Goal: Check status: Check status

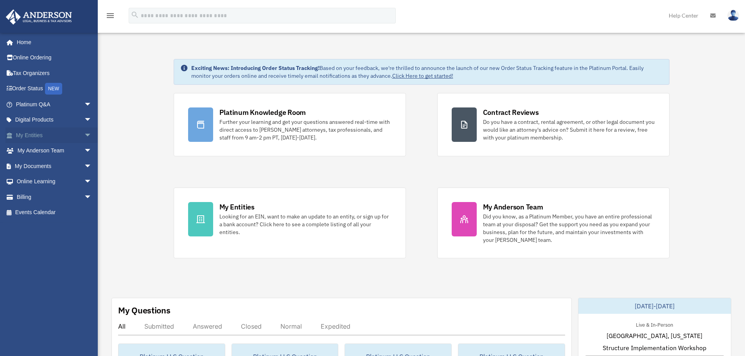
click at [32, 134] on link "My Entities arrow_drop_down" at bounding box center [54, 135] width 98 height 16
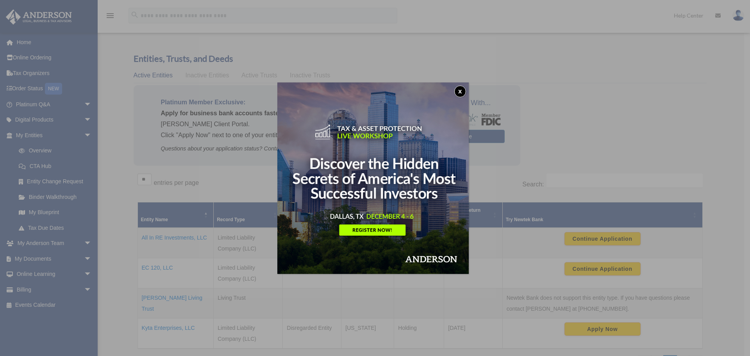
click at [461, 91] on button "x" at bounding box center [461, 92] width 12 height 12
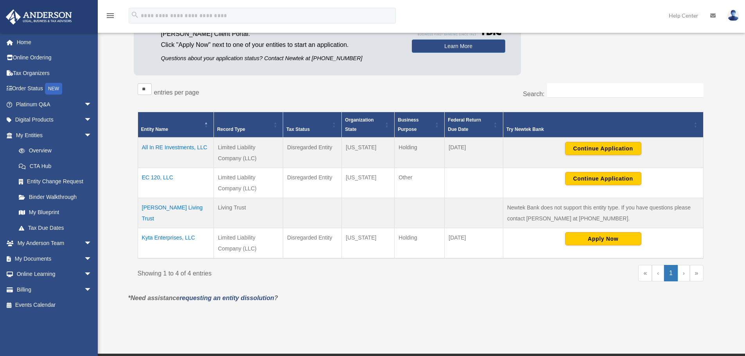
scroll to position [117, 0]
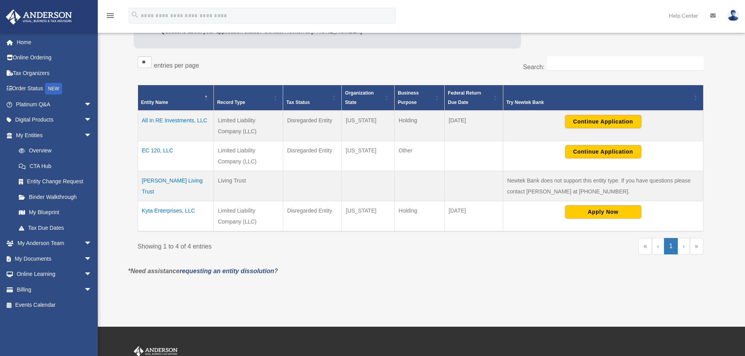
click at [155, 147] on td "EC 120, LLC" at bounding box center [176, 156] width 76 height 30
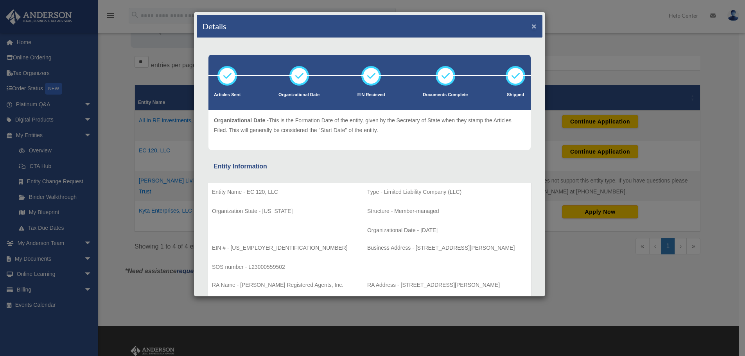
click at [531, 27] on button "×" at bounding box center [533, 26] width 5 height 8
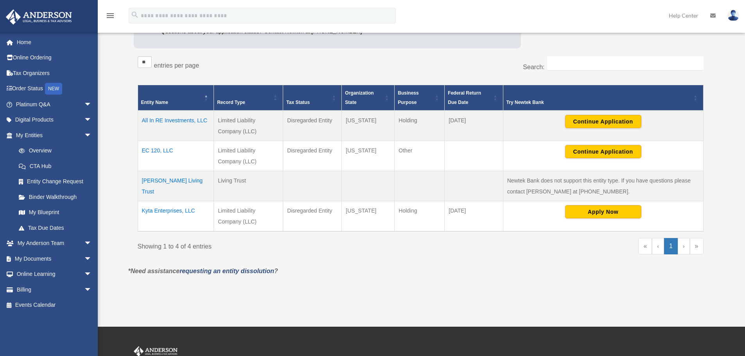
click at [181, 120] on td "All In RE Investments, LLC" at bounding box center [176, 126] width 76 height 30
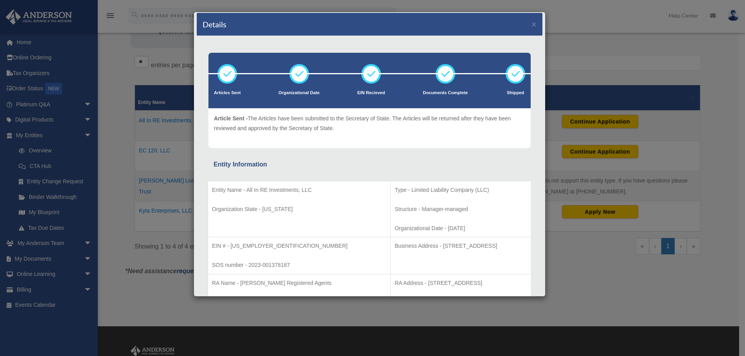
scroll to position [0, 0]
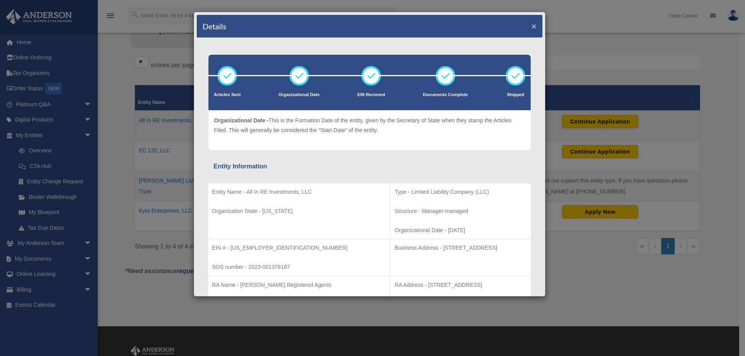
click at [531, 26] on button "×" at bounding box center [533, 26] width 5 height 8
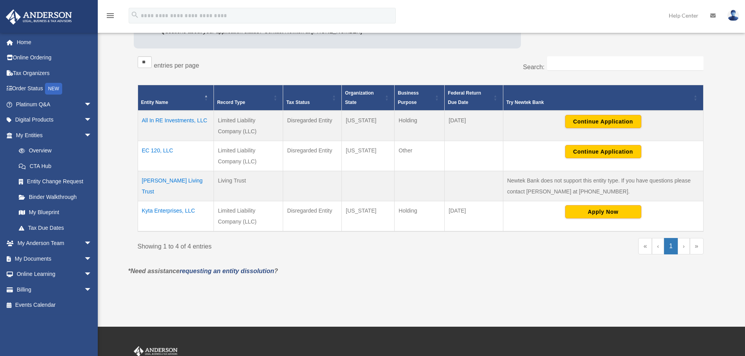
click at [162, 120] on td "All In RE Investments, LLC" at bounding box center [176, 126] width 76 height 30
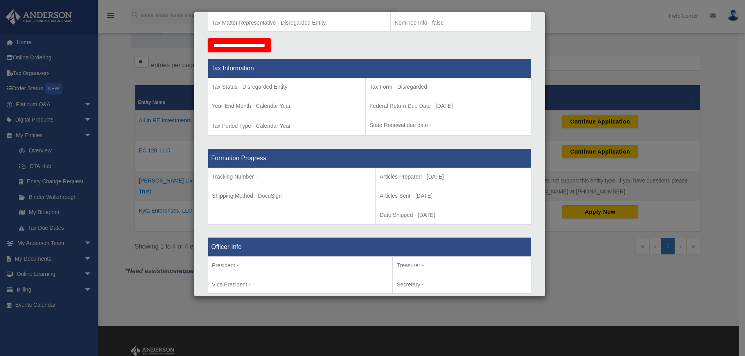
scroll to position [313, 0]
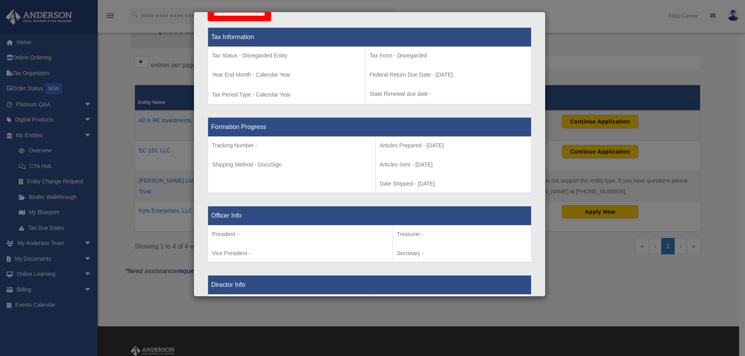
click at [38, 259] on div "Details × Articles Sent Organizational Date" at bounding box center [372, 178] width 745 height 356
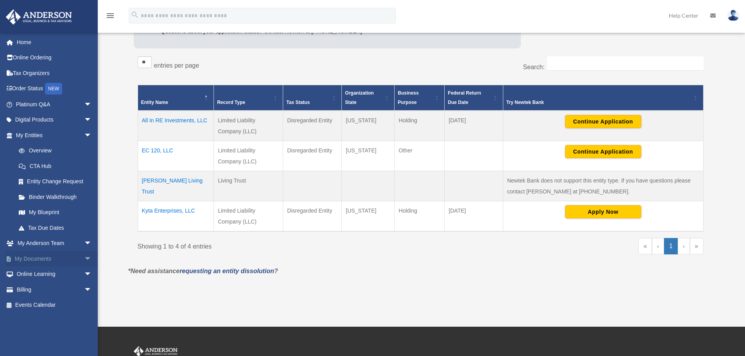
click at [38, 259] on link "My Documents arrow_drop_down" at bounding box center [54, 259] width 98 height 16
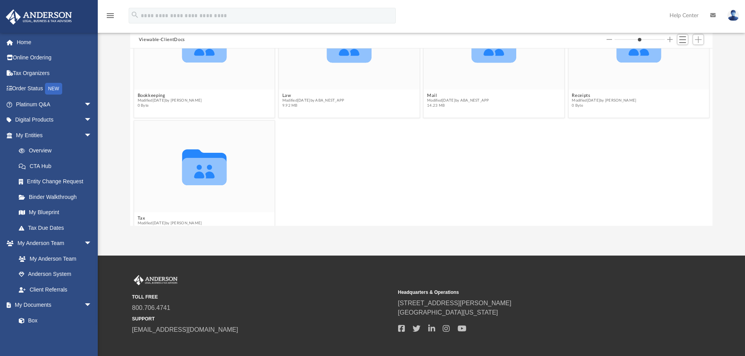
scroll to position [72, 0]
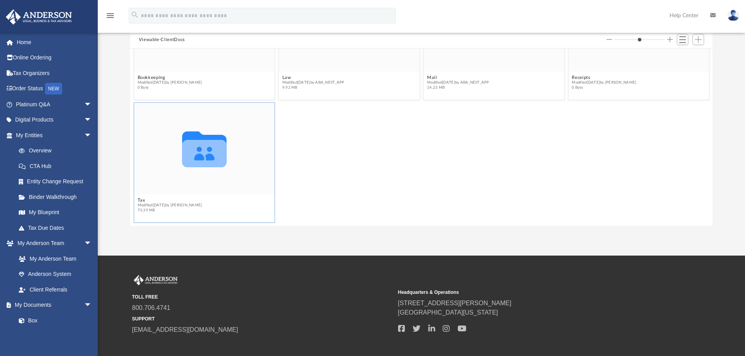
click at [193, 152] on icon "grid" at bounding box center [204, 153] width 45 height 27
click at [206, 158] on icon "grid" at bounding box center [204, 149] width 45 height 36
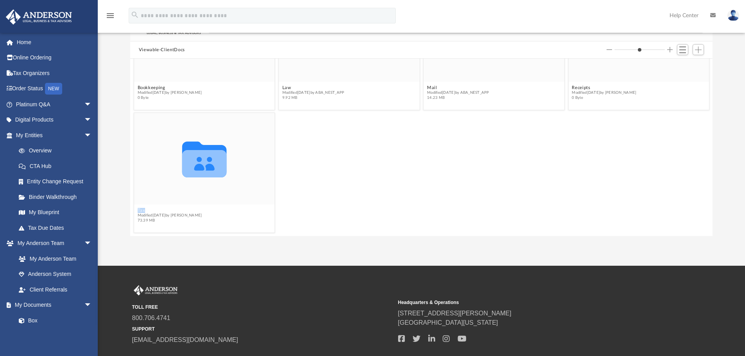
scroll to position [0, 0]
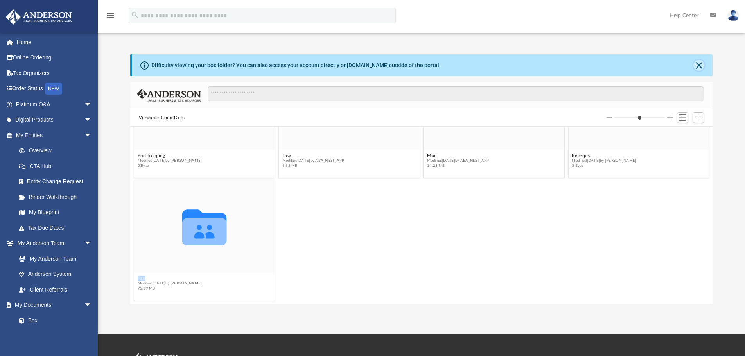
click at [699, 65] on button "Close" at bounding box center [698, 65] width 11 height 11
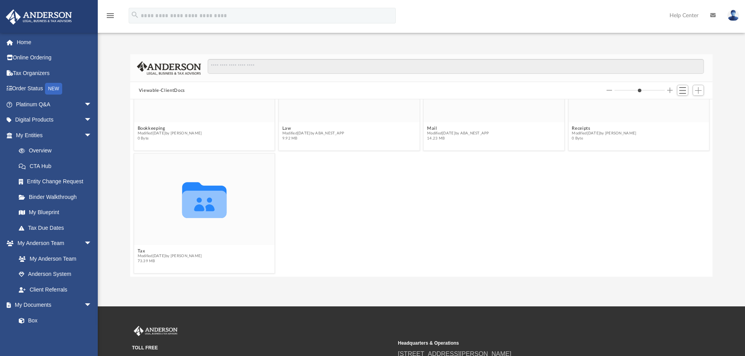
click at [371, 213] on div "Collaborated Folder Tax Modified Wed Dec 13 2023 by Barley Bowler 73.39 MB" at bounding box center [421, 214] width 579 height 124
click at [215, 192] on icon "grid" at bounding box center [204, 204] width 45 height 27
drag, startPoint x: 199, startPoint y: 194, endPoint x: 338, endPoint y: 206, distance: 140.1
click at [337, 207] on div "Collaborated Folder Tax Modified Wed Dec 13 2023 by Barley Bowler 73.39 MB" at bounding box center [421, 214] width 579 height 124
drag, startPoint x: 339, startPoint y: 206, endPoint x: 418, endPoint y: 180, distance: 83.7
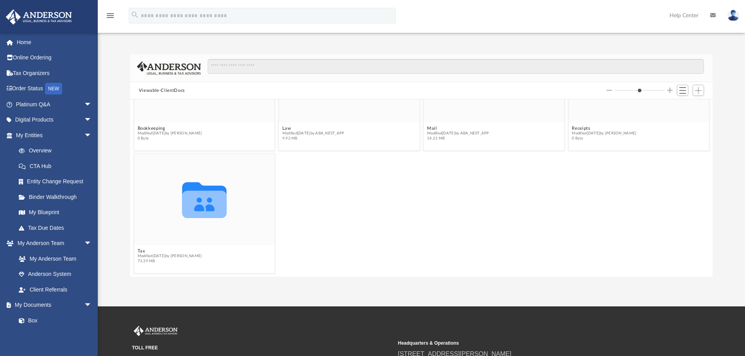
click at [350, 202] on div "Collaborated Folder Tax Modified Wed Dec 13 2023 by Barley Bowler 73.39 MB" at bounding box center [421, 214] width 579 height 124
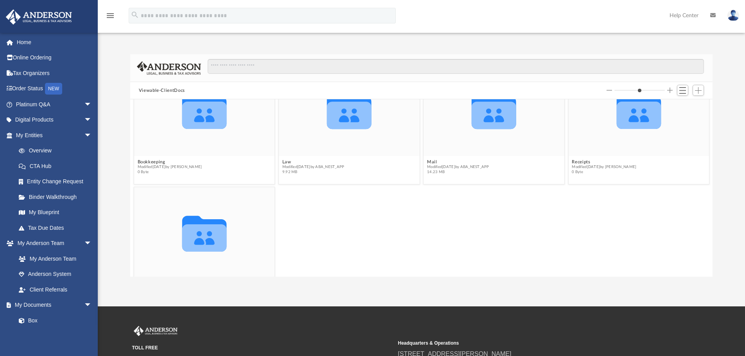
scroll to position [39, 0]
click at [465, 110] on icon "Collaborated Folder" at bounding box center [493, 109] width 84 height 55
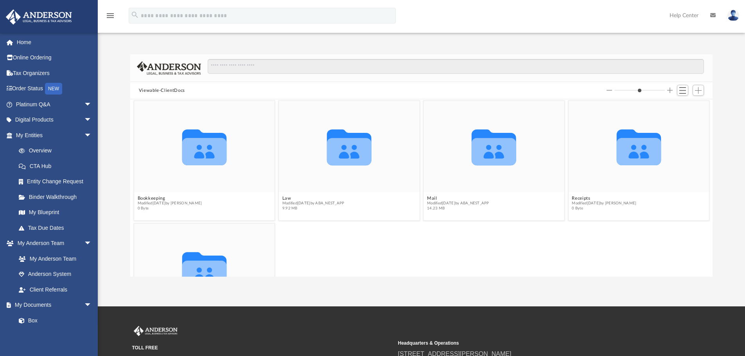
scroll to position [0, 0]
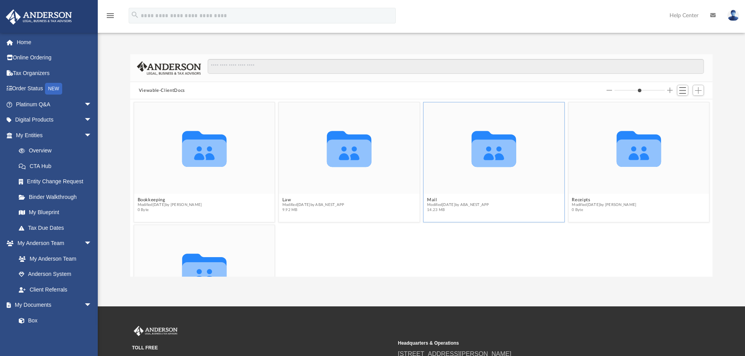
click at [493, 147] on icon "grid" at bounding box center [493, 153] width 45 height 27
click at [209, 256] on icon "Collaborated Folder" at bounding box center [204, 270] width 84 height 55
click at [31, 89] on link "Order Status NEW" at bounding box center [54, 89] width 98 height 16
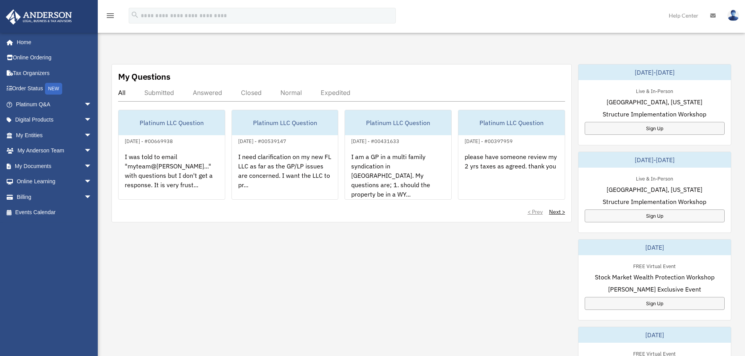
scroll to position [235, 0]
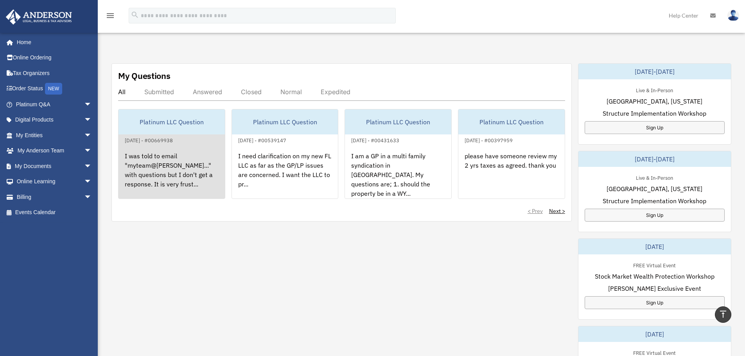
click at [143, 164] on div "I was told to email "myteam@[PERSON_NAME]..." with questions but I don't get a …" at bounding box center [171, 175] width 106 height 61
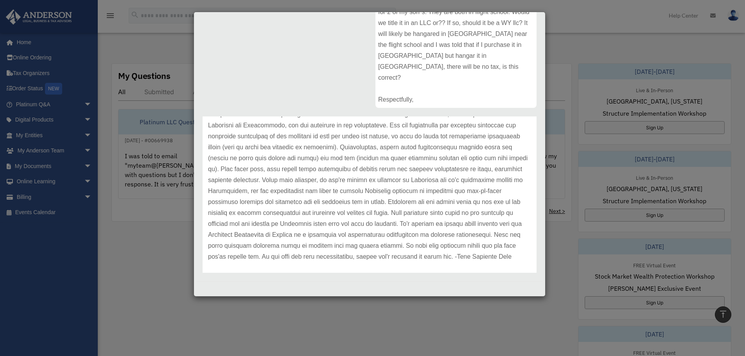
scroll to position [162, 0]
click at [118, 109] on link "Platinum LLC Question July 12, 2024 - #00669938 I was told to email "myteam@and…" at bounding box center [171, 154] width 107 height 90
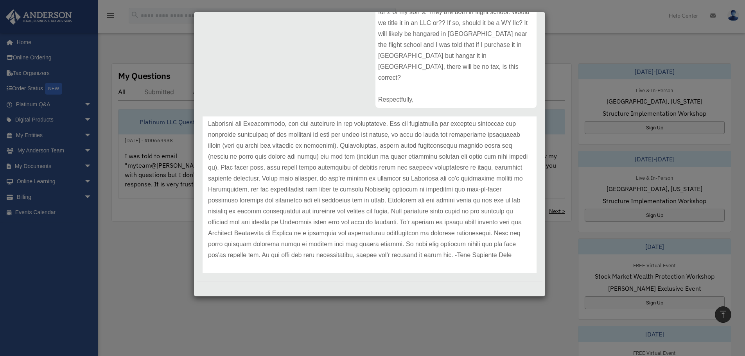
scroll to position [0, 0]
